Goal: Information Seeking & Learning: Check status

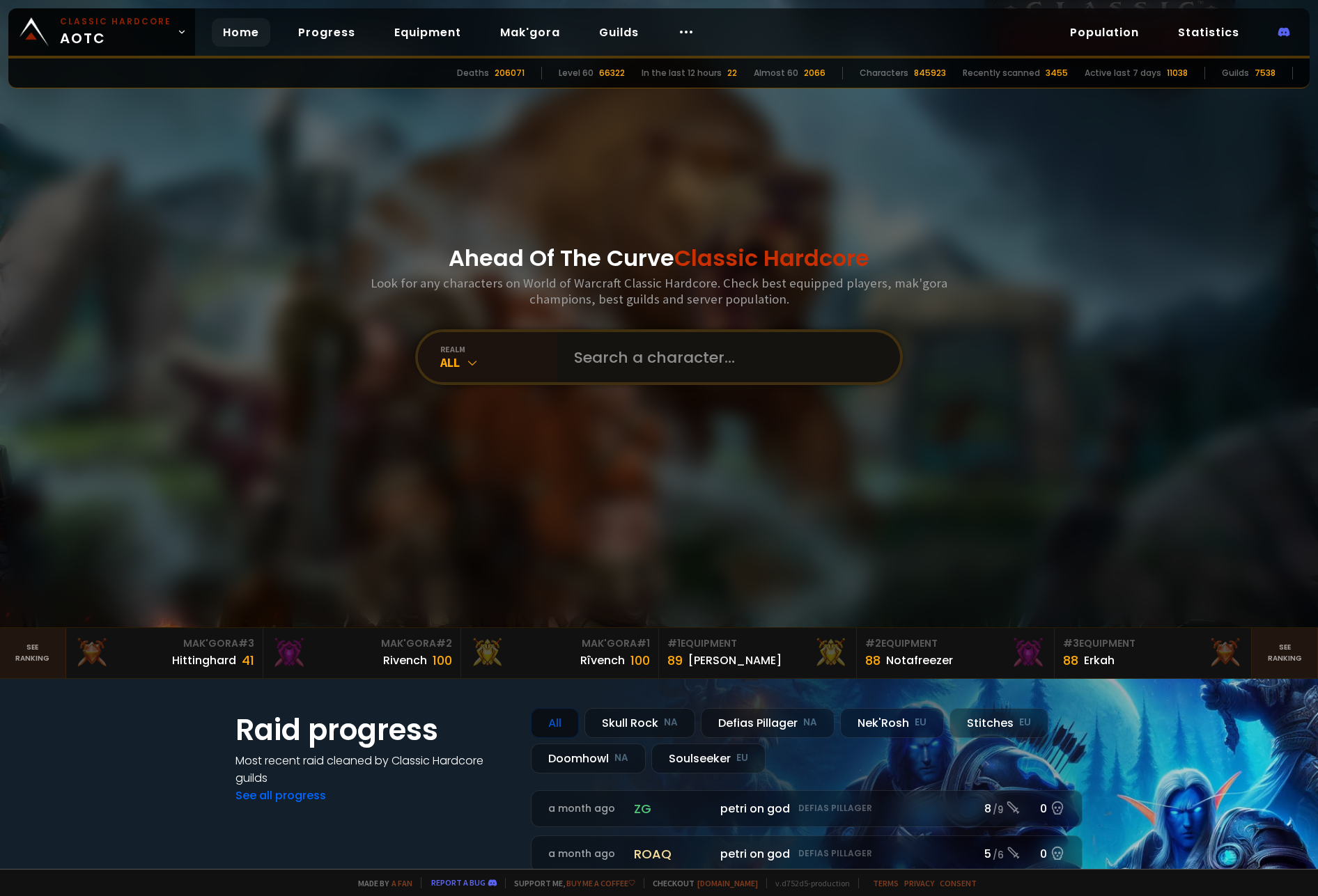
click at [712, 357] on input "text" at bounding box center [724, 357] width 318 height 50
click at [440, 356] on div "All" at bounding box center [498, 363] width 117 height 16
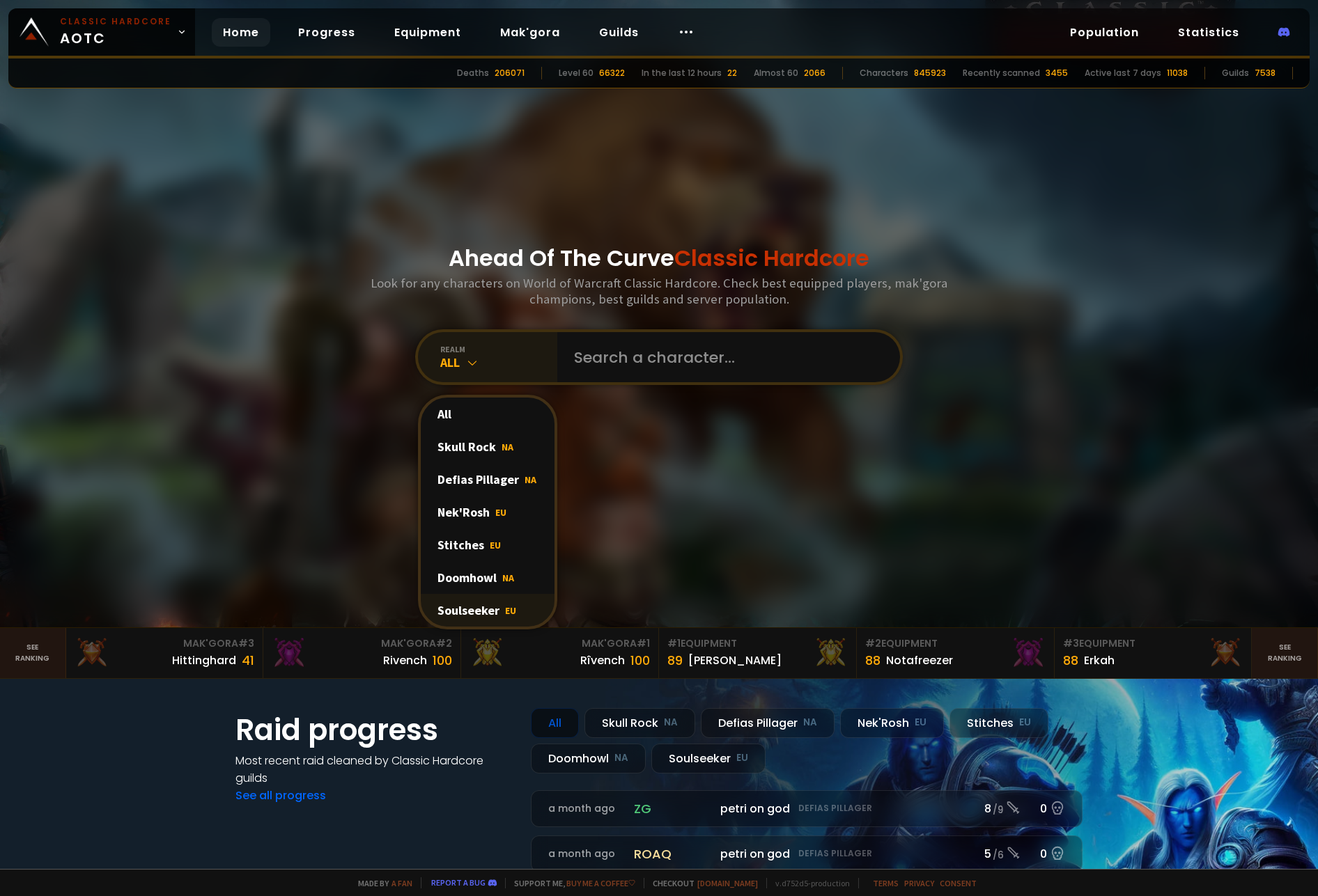
click at [457, 609] on div "Soulseeker EU" at bounding box center [488, 610] width 134 height 33
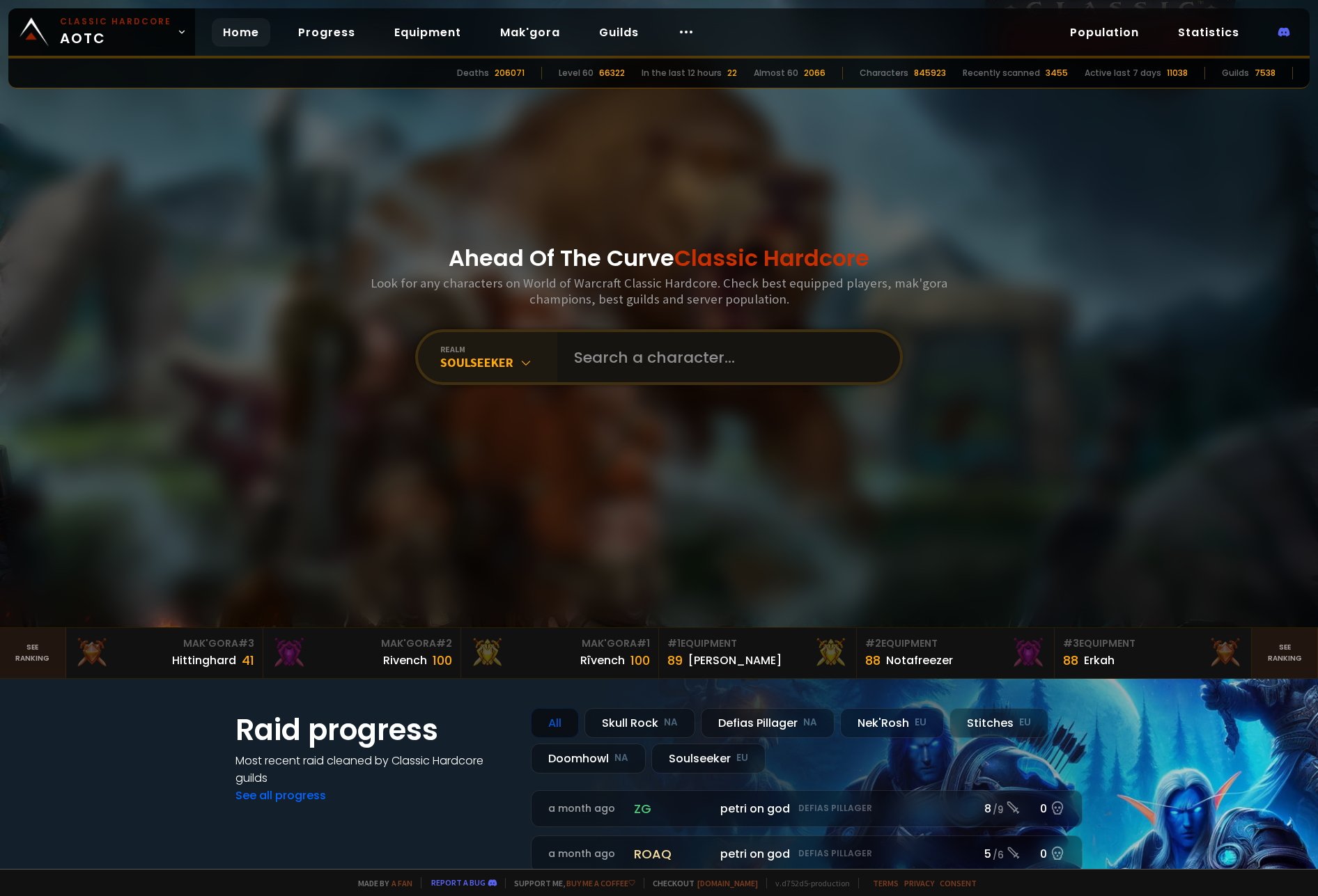
click at [668, 349] on input "text" at bounding box center [724, 357] width 318 height 50
type input "meisinger"
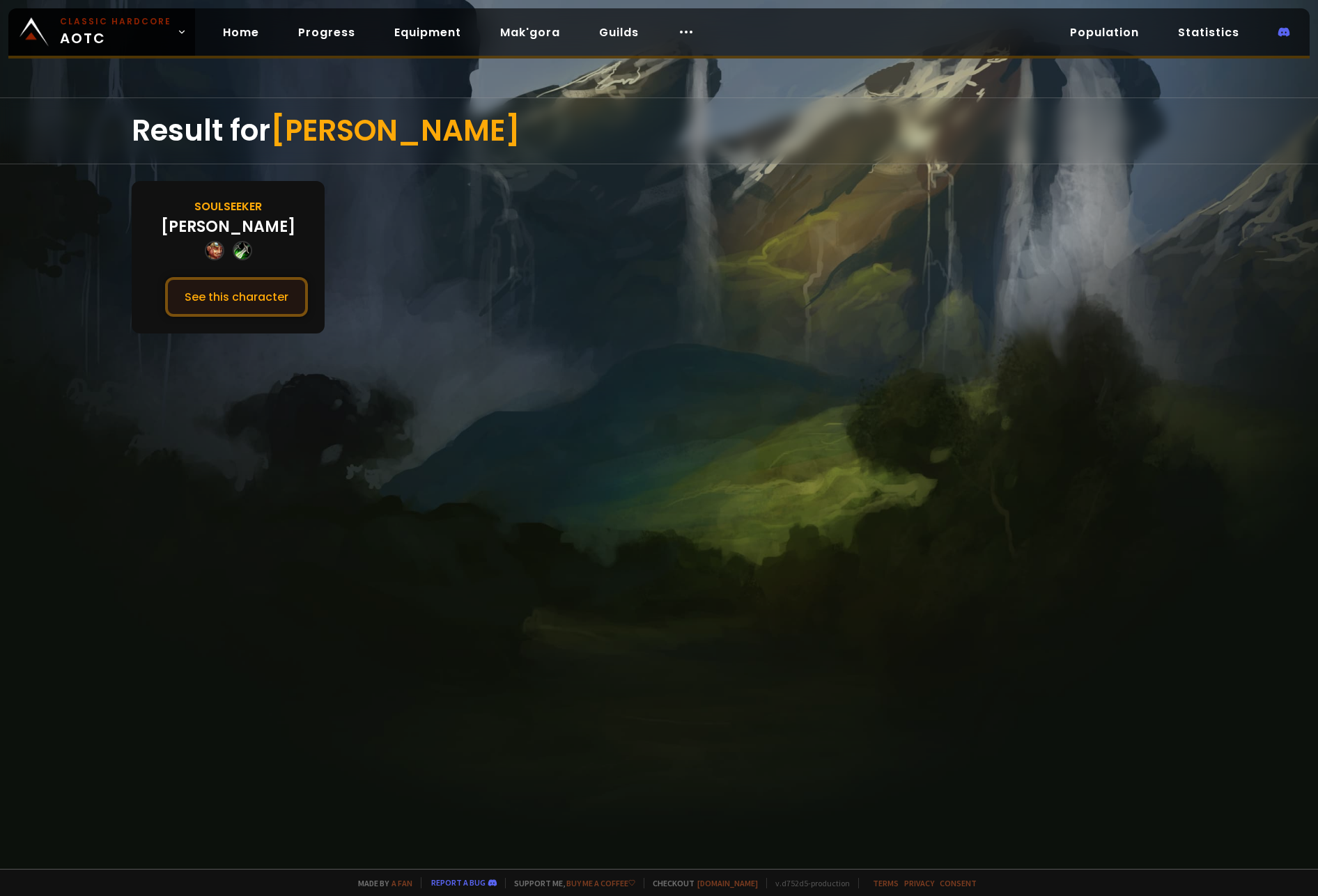
click at [275, 286] on button "See this character" at bounding box center [236, 297] width 143 height 40
